Goal: Information Seeking & Learning: Learn about a topic

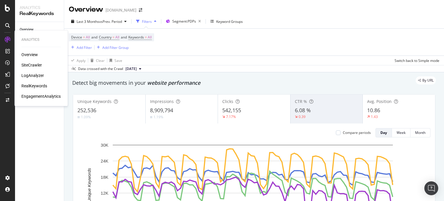
scroll to position [88, 0]
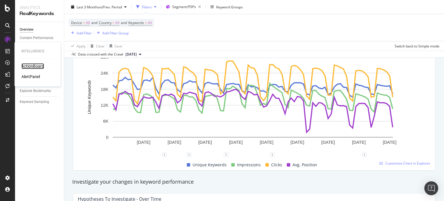
click at [43, 63] on div "ActionBoard" at bounding box center [32, 66] width 23 height 6
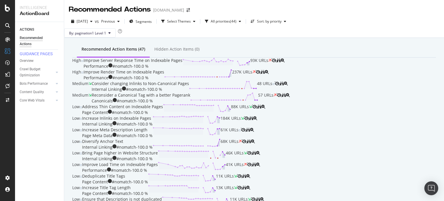
scroll to position [29, 0]
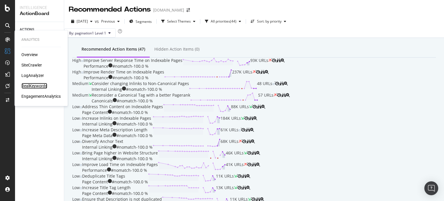
click at [30, 85] on div "RealKeywords" at bounding box center [34, 86] width 26 height 6
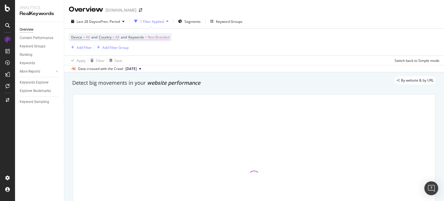
click at [169, 36] on span "Non-Branded" at bounding box center [159, 37] width 22 height 8
click at [160, 51] on span "Non-Branded" at bounding box center [149, 50] width 24 height 5
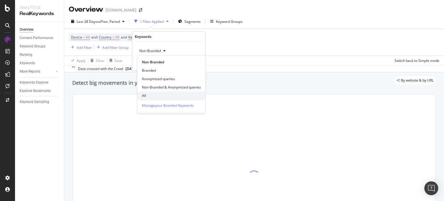
click at [156, 96] on span "All" at bounding box center [171, 95] width 59 height 5
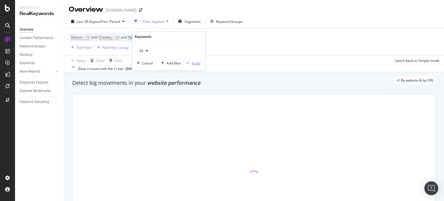
click at [188, 63] on icon "button" at bounding box center [187, 62] width 3 height 3
click at [181, 22] on span "Segments" at bounding box center [178, 21] width 16 height 5
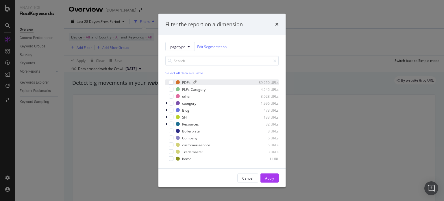
click at [179, 81] on div "modal" at bounding box center [178, 82] width 4 height 4
click at [265, 176] on div "Apply" at bounding box center [269, 178] width 9 height 5
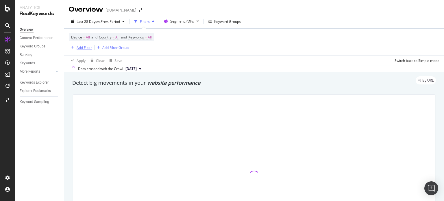
click at [89, 45] on div "Add Filter" at bounding box center [84, 47] width 15 height 5
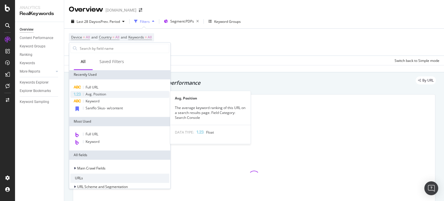
click at [93, 92] on span "Avg. Position" at bounding box center [96, 94] width 21 height 5
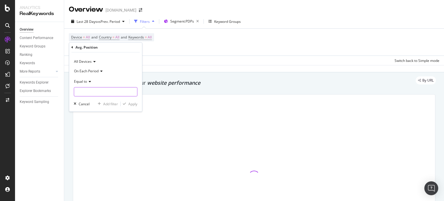
click at [95, 91] on input "number" at bounding box center [106, 91] width 64 height 9
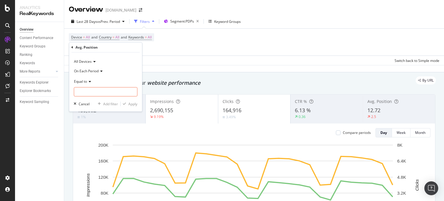
click at [99, 70] on icon at bounding box center [101, 70] width 4 height 3
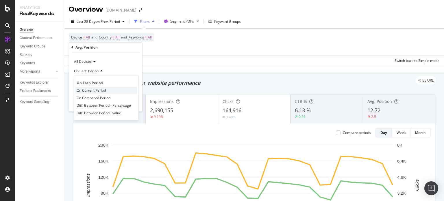
click at [99, 91] on span "On Current Period" at bounding box center [91, 90] width 29 height 5
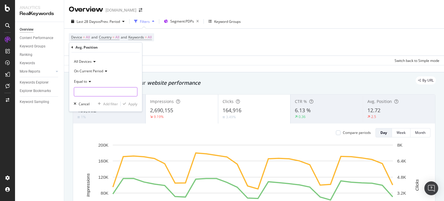
click at [99, 89] on input "number" at bounding box center [106, 91] width 64 height 9
click at [89, 80] on icon at bounding box center [89, 81] width 4 height 3
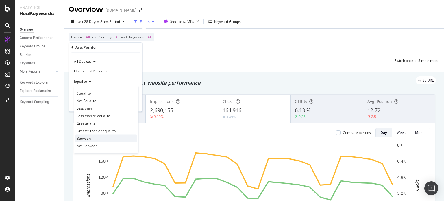
click at [93, 135] on div "Between" at bounding box center [106, 139] width 62 height 8
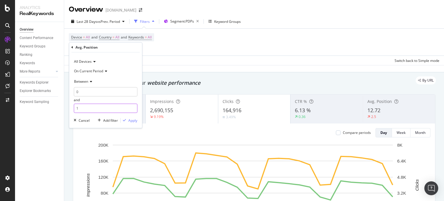
click at [93, 112] on input "1" at bounding box center [106, 108] width 64 height 9
type input "3"
click at [137, 120] on div "Apply" at bounding box center [132, 120] width 9 height 5
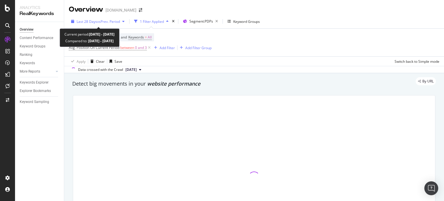
click at [119, 25] on div "Last 28 Days vs Prev. Period" at bounding box center [98, 21] width 58 height 9
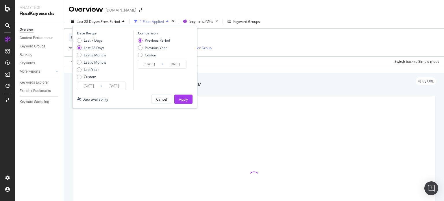
click at [87, 89] on input "[DATE]" at bounding box center [88, 86] width 23 height 8
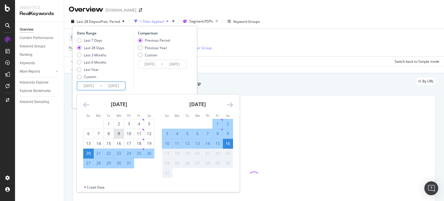
click at [123, 134] on div "9" at bounding box center [119, 134] width 10 height 6
type input "[DATE]"
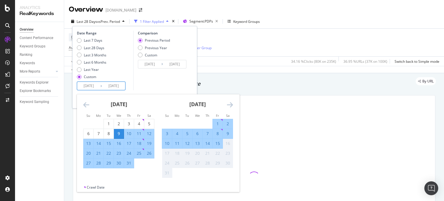
click at [175, 80] on div "Comparison Previous Period Previous Year Custom [DATE] Navigate forward to inte…" at bounding box center [160, 61] width 55 height 60
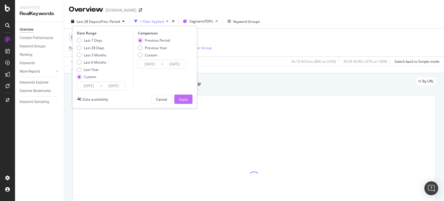
click at [178, 100] on button "Apply" at bounding box center [183, 99] width 18 height 9
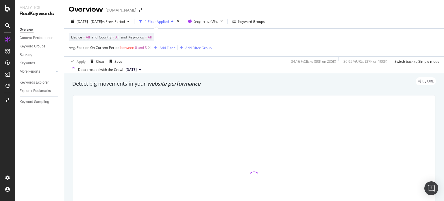
scroll to position [29, 0]
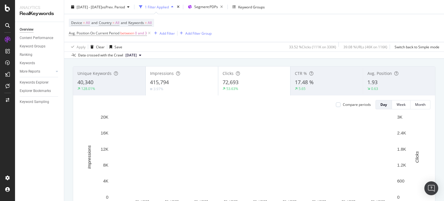
click at [134, 77] on div "Unique Keywords 40,340 128.01%" at bounding box center [109, 81] width 72 height 26
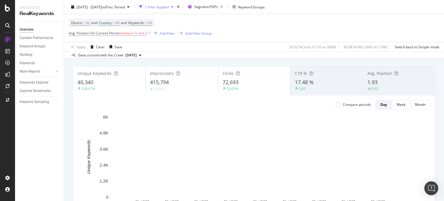
click at [225, 93] on div "Clicks 72,693 53.63%" at bounding box center [254, 81] width 72 height 26
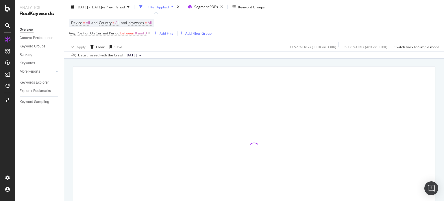
click at [166, 88] on div at bounding box center [254, 149] width 362 height 164
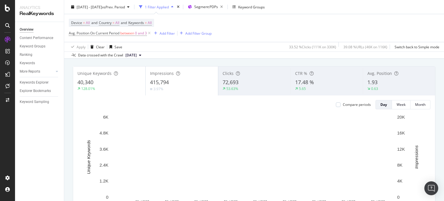
click at [401, 83] on div "1.93" at bounding box center [399, 83] width 63 height 8
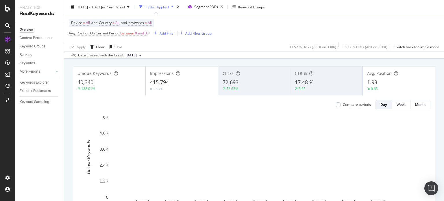
click at [216, 82] on div "Impressions 415,794 3.97%" at bounding box center [182, 81] width 72 height 26
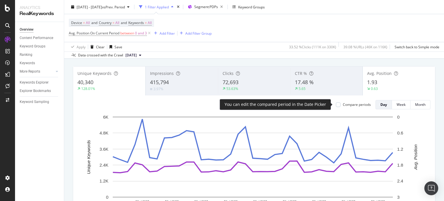
click at [337, 107] on div "Compare periods" at bounding box center [353, 104] width 35 height 5
click at [337, 105] on div at bounding box center [338, 104] width 5 height 5
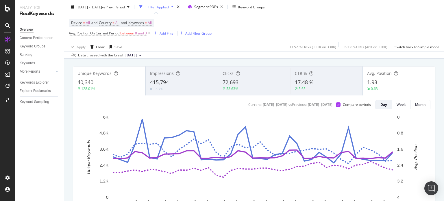
click at [102, 84] on div "40,340" at bounding box center [110, 83] width 64 height 8
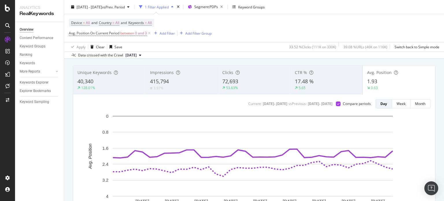
scroll to position [36, 0]
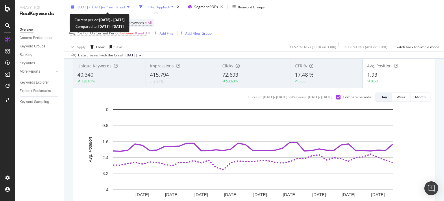
click at [101, 9] on span "[DATE] - [DATE]" at bounding box center [89, 6] width 25 height 5
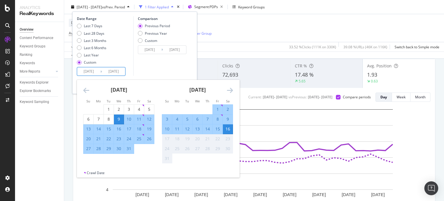
click at [93, 71] on input "[DATE]" at bounding box center [88, 71] width 23 height 8
click at [85, 91] on icon "Move backward to switch to the previous month." at bounding box center [86, 90] width 6 height 7
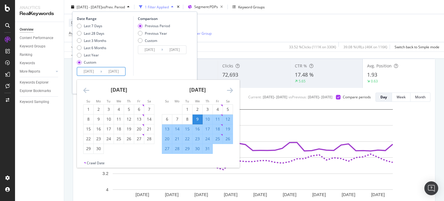
click at [85, 91] on icon "Move backward to switch to the previous month." at bounding box center [86, 90] width 6 height 7
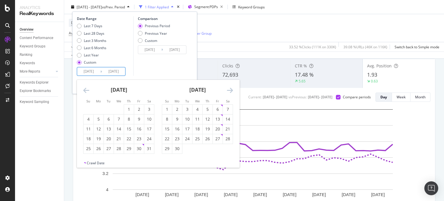
click at [85, 91] on icon "Move backward to switch to the previous month." at bounding box center [86, 90] width 6 height 7
click at [229, 91] on icon "Move forward to switch to the next month." at bounding box center [230, 90] width 6 height 7
click at [102, 118] on div "5" at bounding box center [99, 119] width 10 height 6
type input "[DATE]"
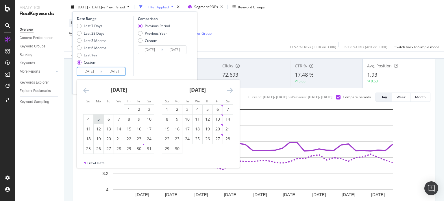
type input "[DATE]"
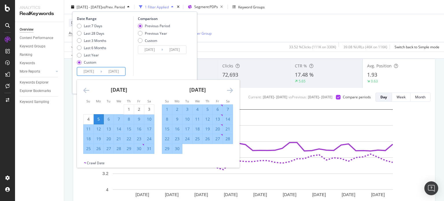
click at [230, 90] on icon "Move forward to switch to the next month." at bounding box center [230, 90] width 6 height 7
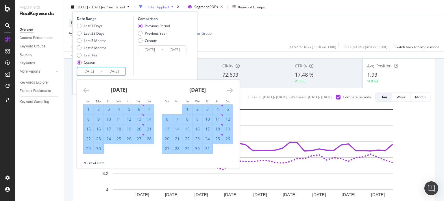
click at [189, 120] on div "8" at bounding box center [188, 119] width 10 height 6
type input "[DATE]"
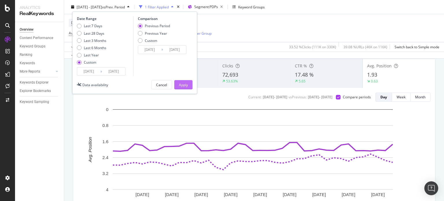
click at [185, 86] on div "Apply" at bounding box center [183, 84] width 9 height 5
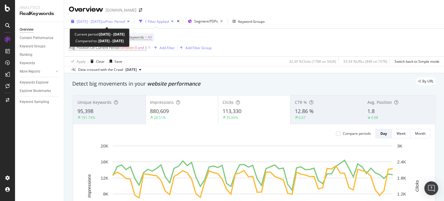
click at [93, 22] on span "[DATE] - [DATE]" at bounding box center [89, 21] width 25 height 5
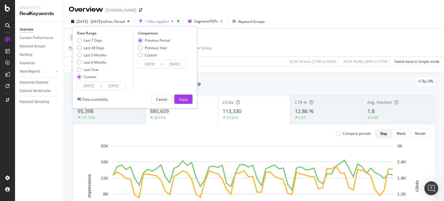
click at [92, 88] on input "[DATE]" at bounding box center [88, 86] width 23 height 8
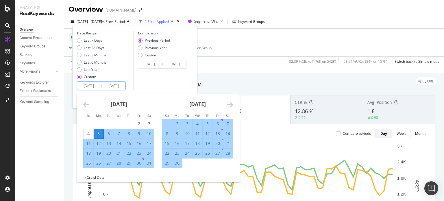
click at [95, 85] on input "[DATE]" at bounding box center [88, 86] width 23 height 8
click at [234, 104] on div "[DATE] 1 2 3 4 5 6 7 8 9 10 11 12 13 14 15 16 17 18 19 20 21 22 23 24 25 26 27 …" at bounding box center [197, 131] width 79 height 74
click at [231, 106] on icon "Move forward to switch to the next month." at bounding box center [230, 104] width 6 height 7
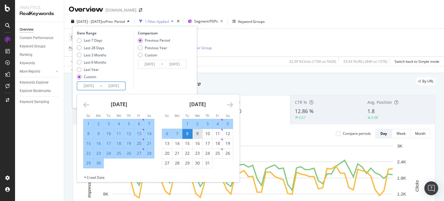
click at [194, 135] on div "9" at bounding box center [198, 134] width 10 height 6
type input "[DATE]"
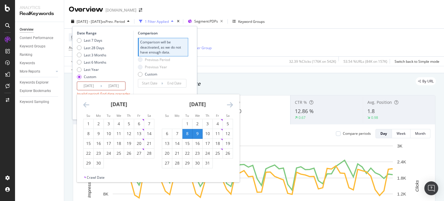
click at [232, 106] on icon "Move forward to switch to the next month." at bounding box center [230, 104] width 6 height 7
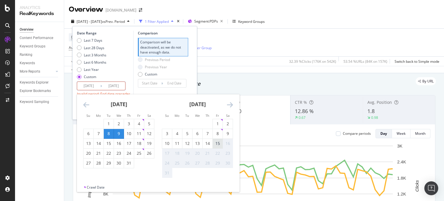
click at [219, 139] on div "15" at bounding box center [218, 144] width 10 height 10
type input "[DATE]"
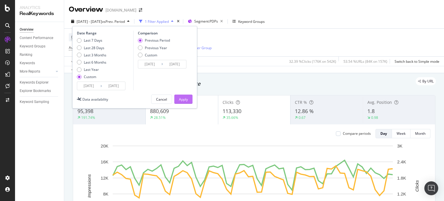
click at [182, 102] on div "Apply" at bounding box center [183, 99] width 9 height 9
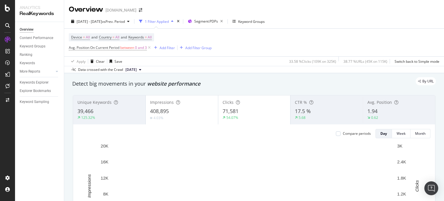
click at [371, 114] on span "1.94" at bounding box center [373, 111] width 10 height 7
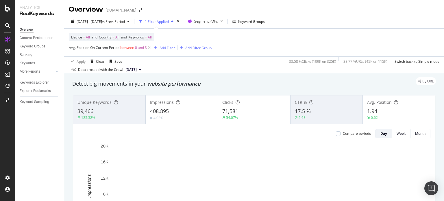
click at [240, 110] on div "71,581" at bounding box center [254, 112] width 64 height 8
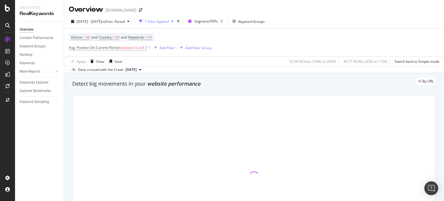
click at [181, 110] on div at bounding box center [254, 177] width 362 height 164
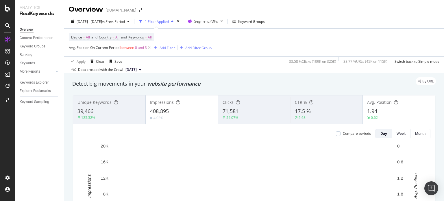
click at [182, 108] on div "408,895" at bounding box center [182, 112] width 64 height 8
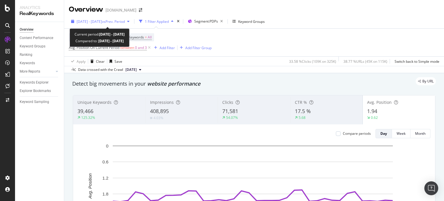
click at [125, 24] on div "[DATE] - [DATE] vs Prev. Period" at bounding box center [101, 21] width 48 height 5
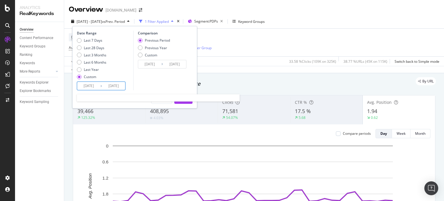
click at [93, 87] on input "[DATE]" at bounding box center [88, 86] width 23 height 8
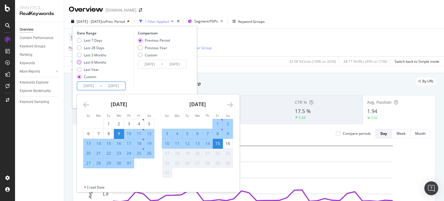
click at [103, 63] on div "Last 6 Months" at bounding box center [95, 62] width 23 height 5
type input "[DATE]"
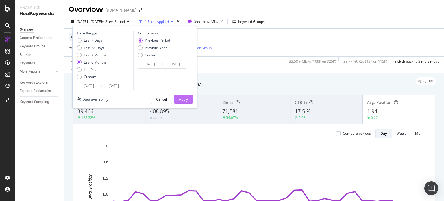
click at [187, 97] on div "Apply" at bounding box center [183, 99] width 9 height 5
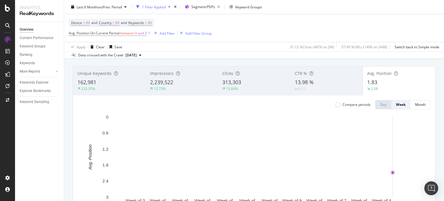
scroll to position [58, 0]
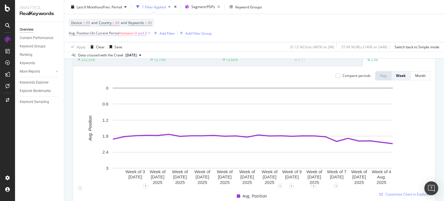
click at [142, 33] on span "0 and 3" at bounding box center [141, 33] width 12 height 8
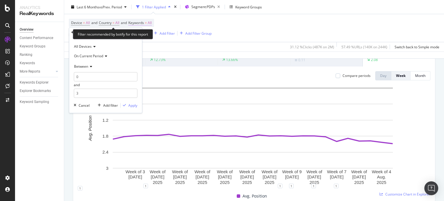
click at [152, 23] on span "All" at bounding box center [150, 23] width 4 height 8
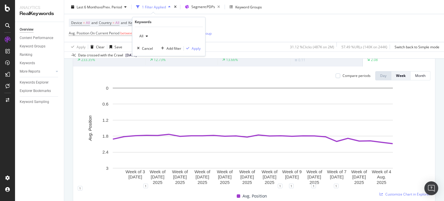
click at [148, 35] on div "button" at bounding box center [146, 36] width 7 height 3
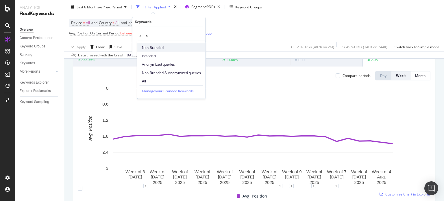
click at [148, 48] on span "Non-Branded" at bounding box center [171, 47] width 59 height 5
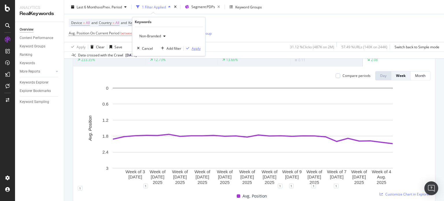
click at [193, 46] on div "Apply" at bounding box center [192, 48] width 17 height 5
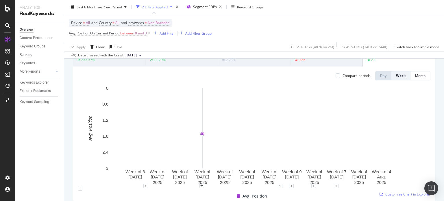
scroll to position [29, 0]
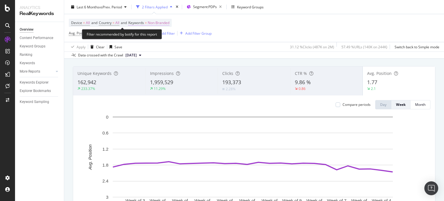
click at [163, 23] on span "Non-Branded" at bounding box center [159, 23] width 22 height 8
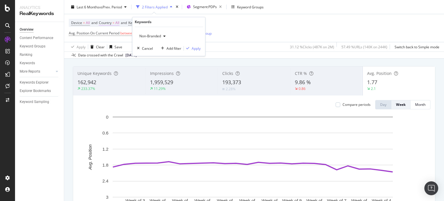
click at [117, 23] on span "All" at bounding box center [117, 23] width 4 height 8
click at [114, 38] on div "All" at bounding box center [137, 36] width 64 height 9
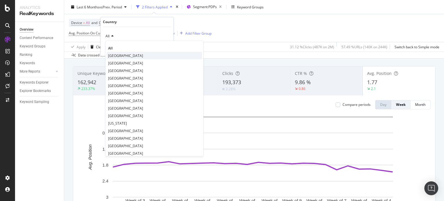
click at [115, 54] on span "[GEOGRAPHIC_DATA]" at bounding box center [125, 55] width 35 height 5
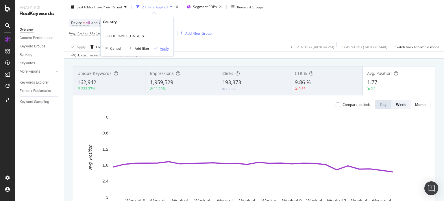
click at [159, 50] on div "Apply" at bounding box center [160, 48] width 17 height 5
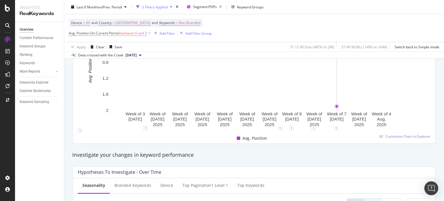
scroll to position [87, 0]
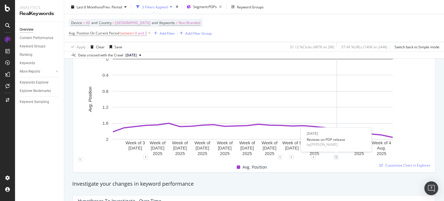
click at [336, 156] on div "1" at bounding box center [336, 157] width 5 height 5
click at [354, 129] on icon "pencil" at bounding box center [354, 129] width 4 height 4
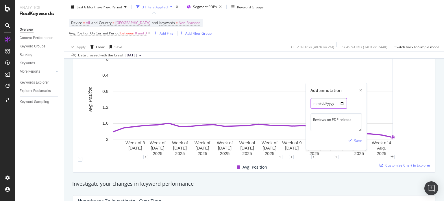
click at [344, 104] on input "[DATE]" at bounding box center [329, 103] width 36 height 11
click at [352, 96] on div "Add annotation [DATE] Reviews on PDP release Save" at bounding box center [336, 116] width 61 height 67
click at [359, 92] on div "Add annotation" at bounding box center [336, 91] width 51 height 6
click at [360, 91] on icon "xmark" at bounding box center [361, 90] width 3 height 3
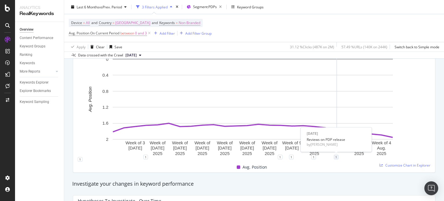
click at [336, 156] on div "1" at bounding box center [336, 157] width 5 height 5
click at [353, 128] on icon "pencil" at bounding box center [354, 129] width 4 height 4
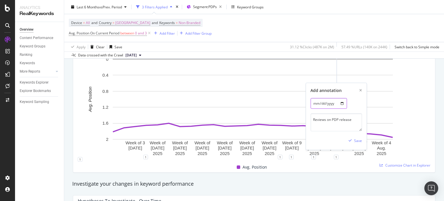
click at [343, 104] on input "[DATE]" at bounding box center [329, 103] width 36 height 11
click at [356, 140] on div "Save" at bounding box center [358, 140] width 8 height 5
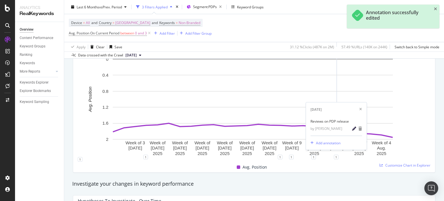
click at [353, 129] on icon "pencil" at bounding box center [354, 129] width 4 height 4
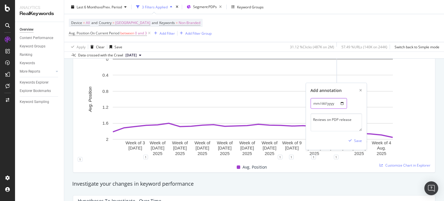
click at [344, 105] on input "[DATE]" at bounding box center [329, 103] width 36 height 11
click at [340, 100] on input "[DATE]" at bounding box center [329, 103] width 36 height 11
click at [346, 101] on input "[DATE]" at bounding box center [329, 103] width 36 height 11
click at [343, 106] on input "[DATE]" at bounding box center [329, 103] width 36 height 11
click at [342, 103] on input "[DATE]" at bounding box center [329, 103] width 36 height 11
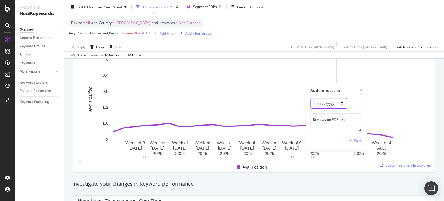
type input "[DATE]"
click at [353, 142] on div "button" at bounding box center [350, 140] width 8 height 3
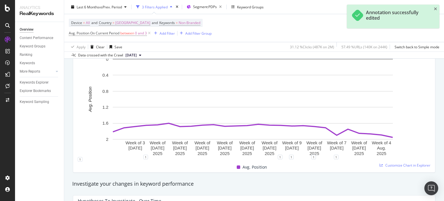
click at [353, 180] on div "Investigate your changes in keyword performance" at bounding box center [254, 184] width 364 height 8
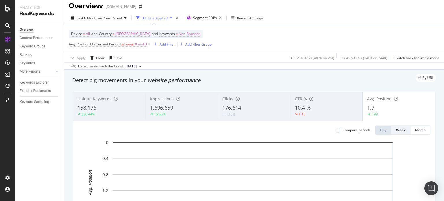
scroll to position [0, 0]
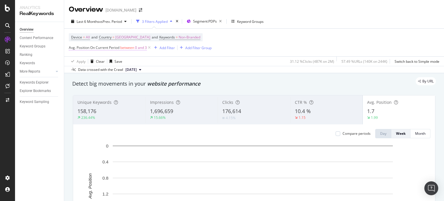
click at [137, 47] on span "0 and 3" at bounding box center [141, 48] width 12 height 8
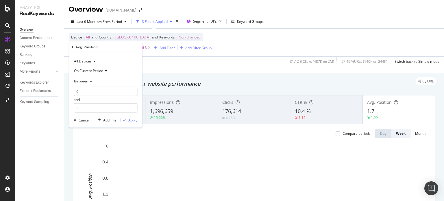
click at [88, 67] on div "On Current Period" at bounding box center [106, 70] width 64 height 9
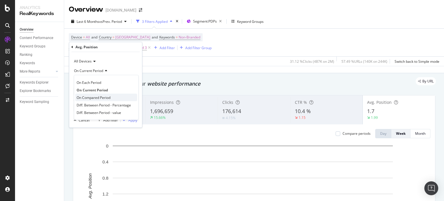
click at [95, 96] on span "On Compared Period" at bounding box center [94, 97] width 34 height 5
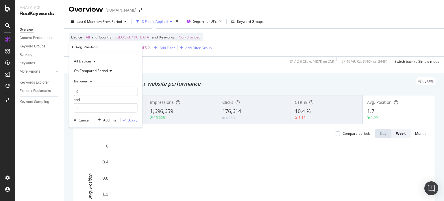
click at [133, 118] on div "Apply" at bounding box center [132, 120] width 9 height 5
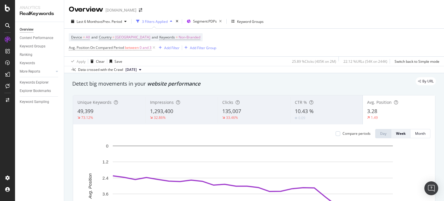
click at [273, 39] on div "Device = All and Country = [GEOGRAPHIC_DATA] and Keywords = Non-Branded Avg. Po…" at bounding box center [254, 43] width 371 height 28
click at [116, 47] on span "Avg. Position On Compared Period" at bounding box center [96, 47] width 55 height 5
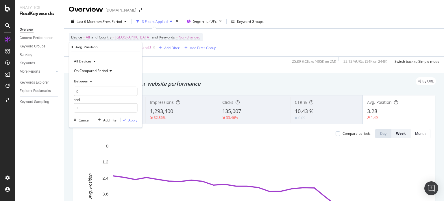
click at [103, 71] on span "On Compared Period" at bounding box center [91, 70] width 34 height 5
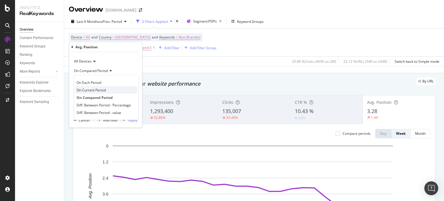
click at [102, 91] on span "On Current Period" at bounding box center [91, 89] width 29 height 5
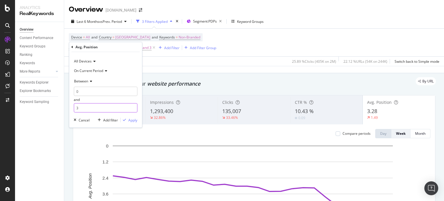
click at [101, 110] on input "3" at bounding box center [106, 107] width 64 height 9
type input "10"
click at [134, 121] on div "Apply" at bounding box center [132, 120] width 9 height 5
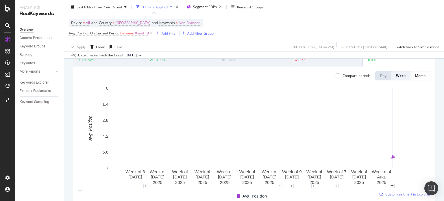
scroll to position [29, 0]
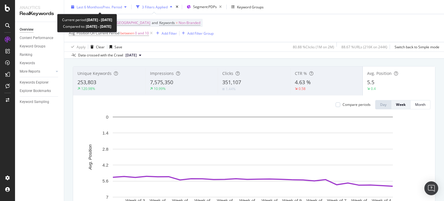
click at [110, 3] on div "Last 6 Months vs Prev. Period" at bounding box center [99, 7] width 60 height 9
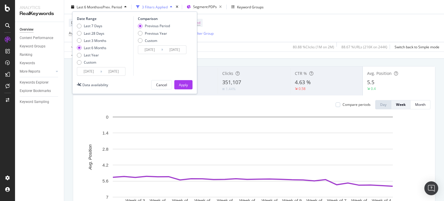
click at [95, 70] on input "[DATE]" at bounding box center [88, 71] width 23 height 8
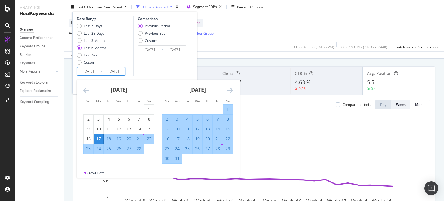
click at [231, 92] on icon "Move forward to switch to the next month." at bounding box center [230, 90] width 6 height 7
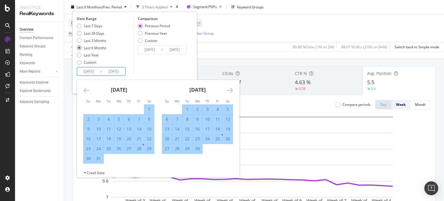
click at [231, 92] on icon "Move forward to switch to the next month." at bounding box center [230, 90] width 6 height 7
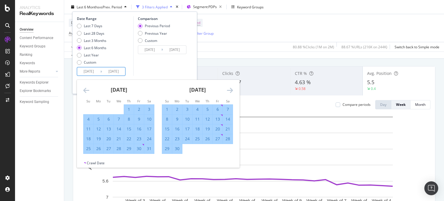
click at [231, 92] on icon "Move forward to switch to the next month." at bounding box center [230, 90] width 6 height 7
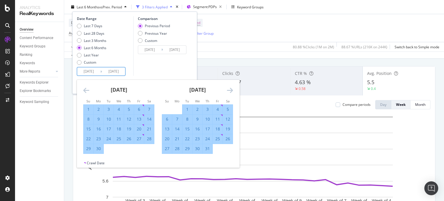
click at [190, 119] on div "8" at bounding box center [188, 119] width 10 height 6
type input "[DATE]"
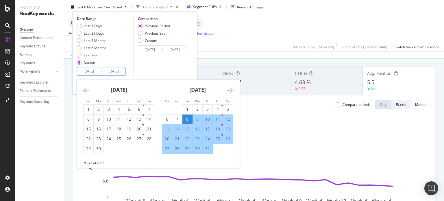
click at [229, 90] on icon "Move forward to switch to the next month." at bounding box center [230, 90] width 6 height 7
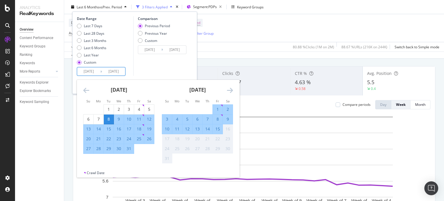
click at [219, 127] on div "15" at bounding box center [218, 129] width 10 height 6
type input "[DATE]"
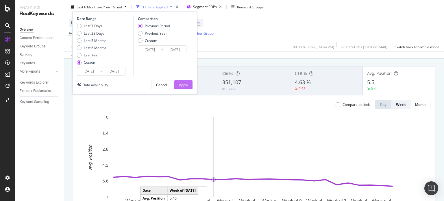
click at [181, 82] on div "Apply" at bounding box center [183, 84] width 9 height 5
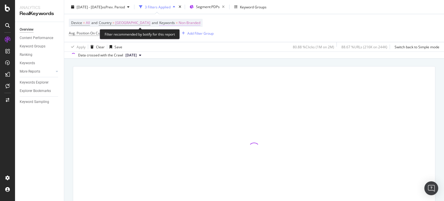
click at [200, 23] on span "Non-Branded" at bounding box center [190, 23] width 22 height 8
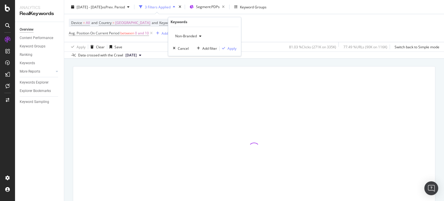
click at [265, 37] on div "Device = All and Country = [GEOGRAPHIC_DATA] and Keywords = Non-Branded Avg. Po…" at bounding box center [254, 28] width 371 height 28
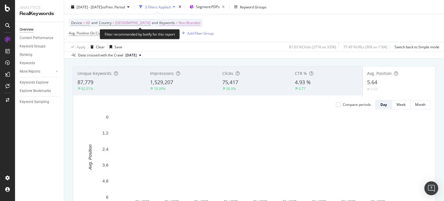
click at [197, 23] on span "Non-Branded" at bounding box center [190, 23] width 22 height 8
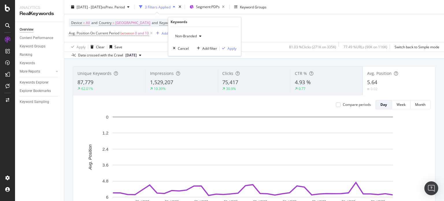
click at [194, 38] on span "Non-Branded" at bounding box center [185, 36] width 24 height 5
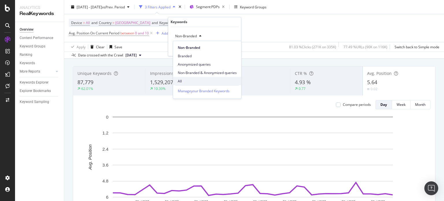
click at [188, 82] on span "All" at bounding box center [207, 80] width 59 height 5
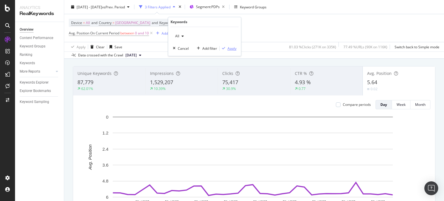
click at [231, 49] on div "Apply" at bounding box center [232, 48] width 9 height 5
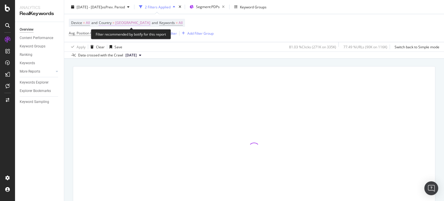
click at [150, 20] on span "[GEOGRAPHIC_DATA]" at bounding box center [132, 23] width 35 height 8
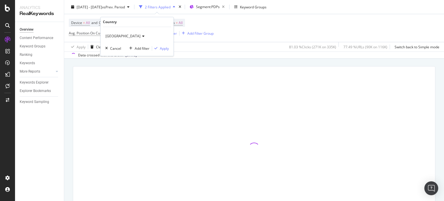
click at [141, 36] on span "[GEOGRAPHIC_DATA]" at bounding box center [123, 36] width 35 height 5
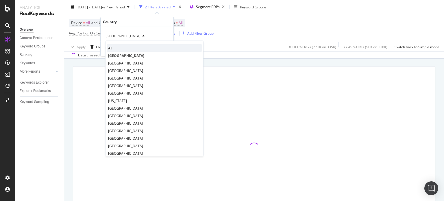
click at [139, 49] on div "All" at bounding box center [154, 49] width 95 height 8
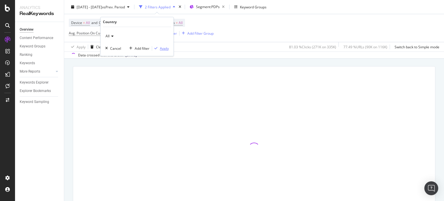
click at [163, 49] on div "Apply" at bounding box center [164, 48] width 9 height 5
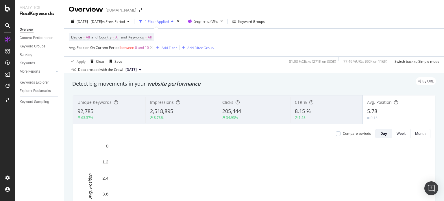
click at [128, 49] on span "between" at bounding box center [127, 47] width 14 height 5
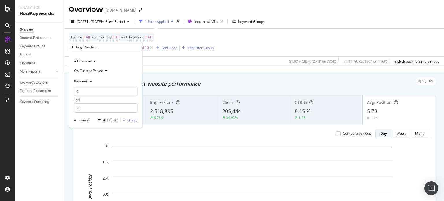
click at [103, 72] on span "On Current Period" at bounding box center [88, 70] width 29 height 5
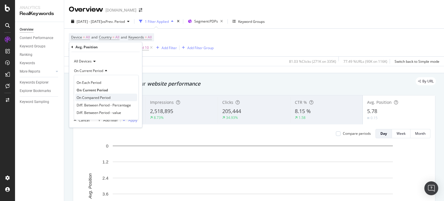
click at [99, 96] on span "On Compared Period" at bounding box center [94, 97] width 34 height 5
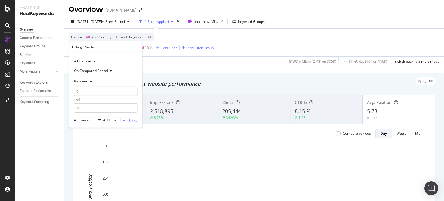
click at [131, 119] on div "Apply" at bounding box center [132, 120] width 9 height 5
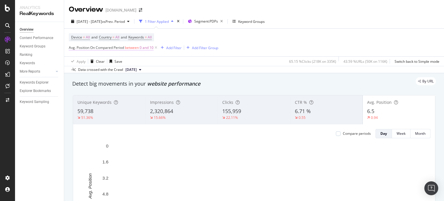
click at [137, 47] on span "between" at bounding box center [132, 47] width 14 height 5
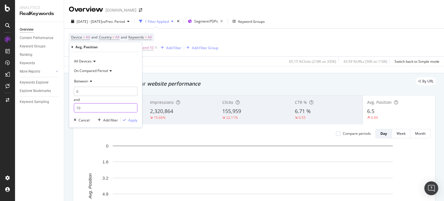
click at [99, 110] on input "10" at bounding box center [106, 107] width 64 height 9
type input "1"
type input "3"
click at [138, 121] on div "All Devices On Compared Period Between 0 and 3 Cancel Add filter Apply" at bounding box center [105, 89] width 73 height 75
click at [134, 121] on div "Apply" at bounding box center [132, 120] width 9 height 5
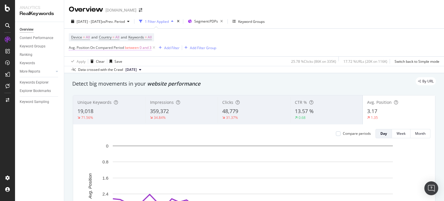
click at [103, 48] on span "Avg. Position On Compared Period" at bounding box center [96, 47] width 55 height 5
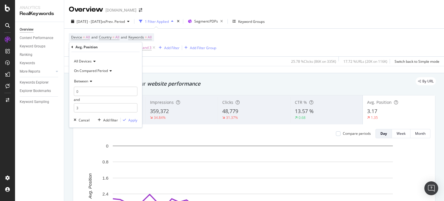
click at [95, 70] on span "On Compared Period" at bounding box center [91, 70] width 34 height 5
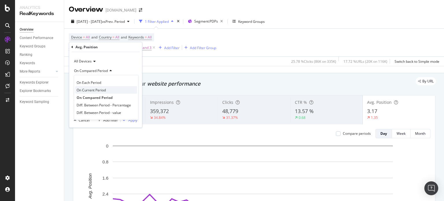
click at [94, 90] on span "On Current Period" at bounding box center [91, 89] width 29 height 5
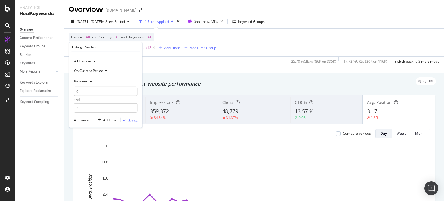
click at [137, 119] on div "Apply" at bounding box center [132, 120] width 9 height 5
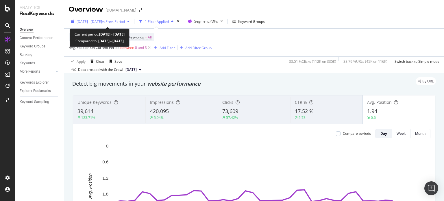
click at [125, 23] on span "vs Prev. Period" at bounding box center [113, 21] width 23 height 5
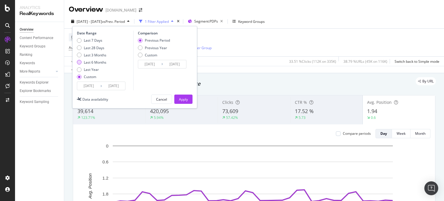
click at [102, 60] on div "Last 6 Months" at bounding box center [95, 62] width 23 height 5
type input "[DATE]"
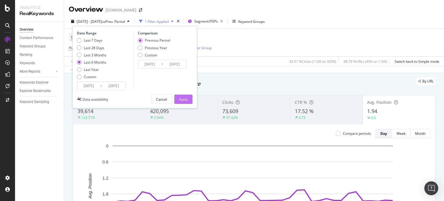
click at [185, 95] on div "Apply" at bounding box center [183, 99] width 9 height 9
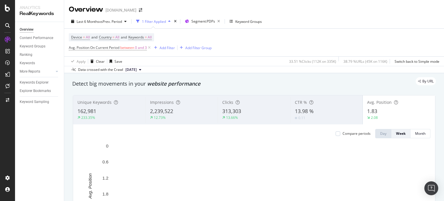
scroll to position [58, 0]
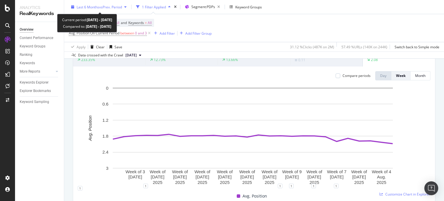
click at [105, 4] on div "Last 6 Months vs Prev. Period" at bounding box center [99, 7] width 60 height 9
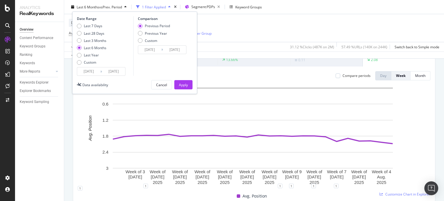
click at [89, 74] on input "[DATE]" at bounding box center [88, 71] width 23 height 8
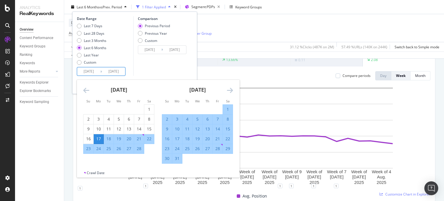
click at [87, 89] on icon "Move backward to switch to the previous month." at bounding box center [86, 90] width 6 height 7
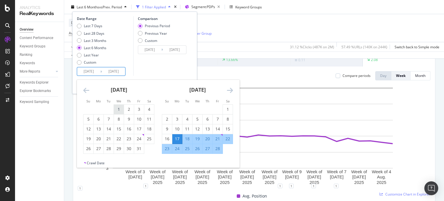
click at [115, 110] on div "1" at bounding box center [119, 109] width 10 height 6
type input "[DATE]"
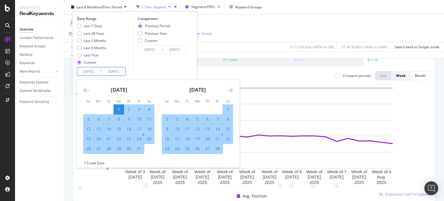
click at [180, 68] on div "Comparison Previous Period Previous Year Custom [DATE] Navigate forward to inte…" at bounding box center [160, 46] width 55 height 60
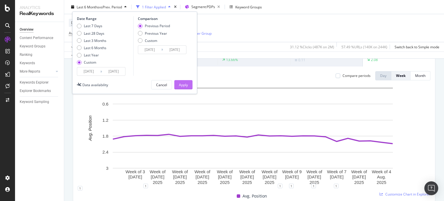
click at [186, 84] on div "Apply" at bounding box center [183, 84] width 9 height 5
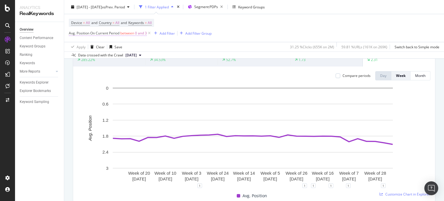
click at [138, 36] on span "0 and 3" at bounding box center [141, 33] width 12 height 8
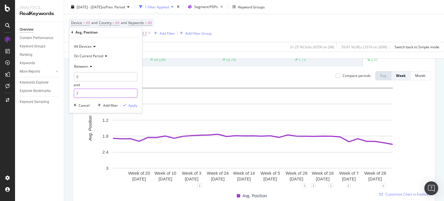
click at [106, 93] on input "3" at bounding box center [106, 93] width 64 height 9
type input "6"
click at [130, 103] on div "Apply" at bounding box center [132, 105] width 9 height 5
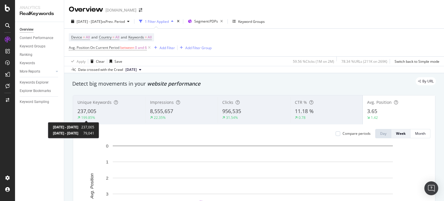
click at [83, 117] on div "199.85%" at bounding box center [88, 117] width 14 height 5
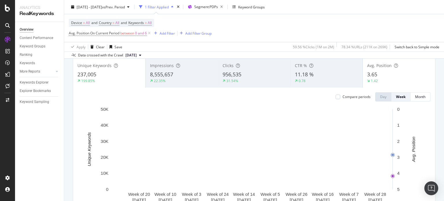
scroll to position [29, 0]
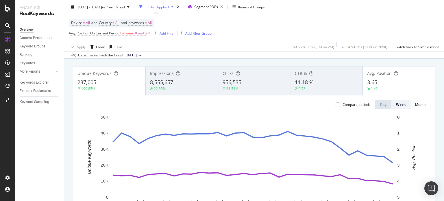
click at [366, 108] on div "Compare periods" at bounding box center [353, 104] width 35 height 9
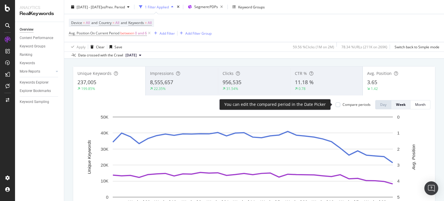
click at [365, 105] on div "Compare periods" at bounding box center [357, 104] width 28 height 5
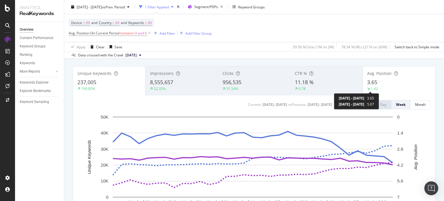
click at [373, 86] on div "1.42" at bounding box center [374, 88] width 7 height 5
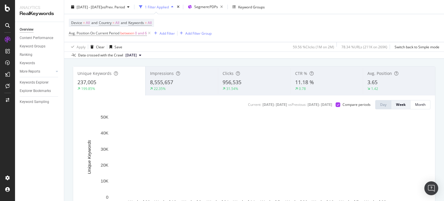
scroll to position [0, 0]
